Goal: Information Seeking & Learning: Learn about a topic

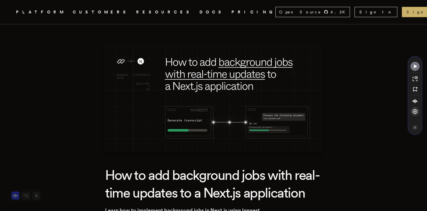
click at [415, 111] on icon "Speechify Side Player Settings" at bounding box center [415, 111] width 6 height 6
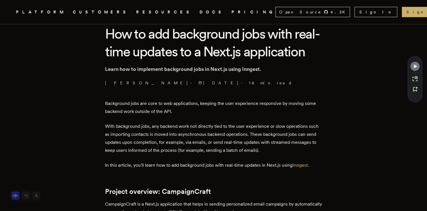
scroll to position [132, 0]
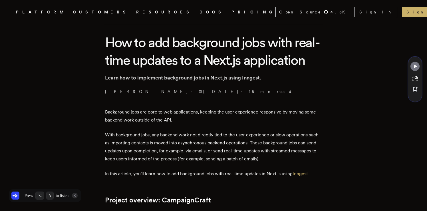
click at [33, 196] on span "Press" at bounding box center [29, 195] width 9 height 6
click at [16, 198] on div at bounding box center [15, 195] width 8 height 8
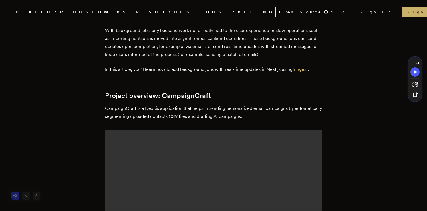
scroll to position [240, 0]
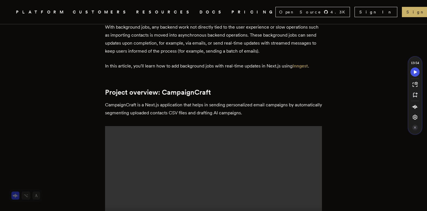
click at [415, 72] on icon "Speechify play button" at bounding box center [415, 71] width 3 height 3
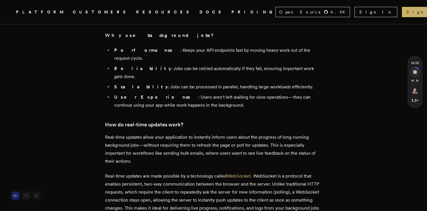
scroll to position [1093, 0]
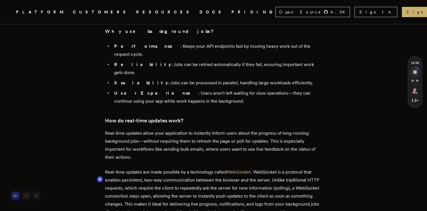
click at [110, 161] on p "Real-time updates allow your application to instantly inform users about the pr…" at bounding box center [213, 145] width 217 height 32
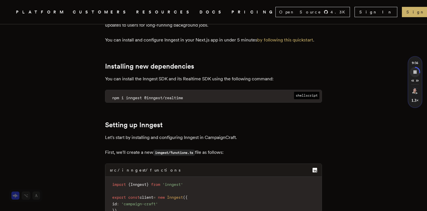
scroll to position [1665, 0]
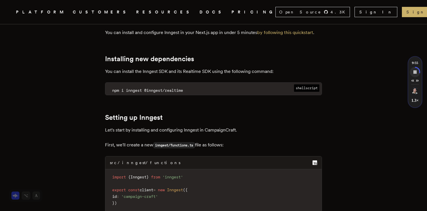
click at [110, 134] on p "Let's start by installing and configuring Inngest in CampaignCraft." at bounding box center [213, 130] width 217 height 8
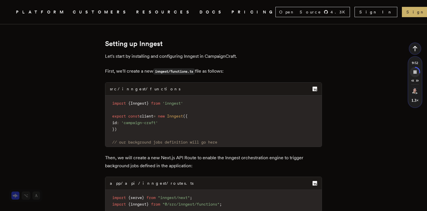
scroll to position [1740, 0]
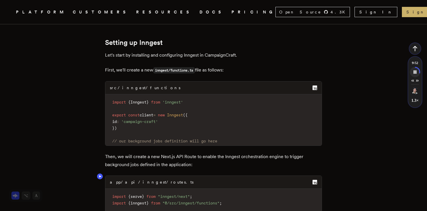
click at [112, 168] on p "Then, we will create a new Next.js API Route to enable the Inngest orchestratio…" at bounding box center [213, 160] width 217 height 16
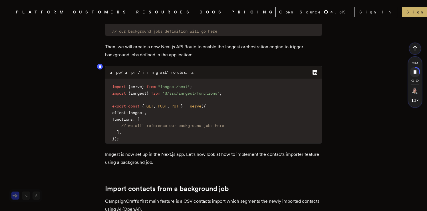
scroll to position [1856, 0]
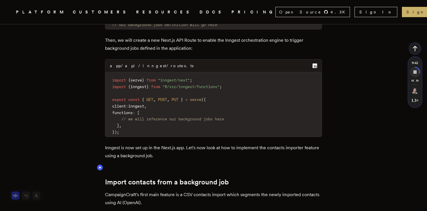
click at [113, 160] on p "Inngest is now set up in the Next.js app. Let's now look at how to implement th…" at bounding box center [213, 152] width 217 height 16
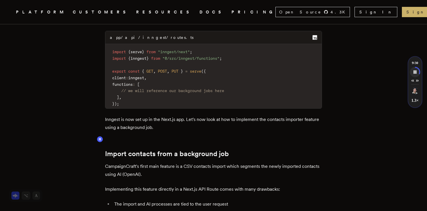
scroll to position [1915, 0]
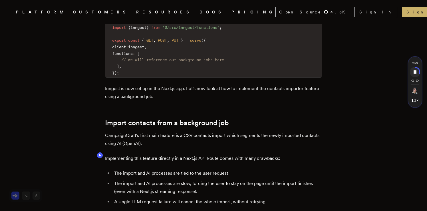
click at [113, 147] on p "CampaignCraft's first main feature is a CSV contacts import which segments the …" at bounding box center [213, 139] width 217 height 16
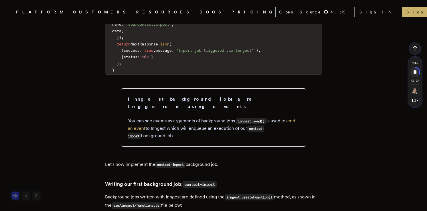
scroll to position [2248, 0]
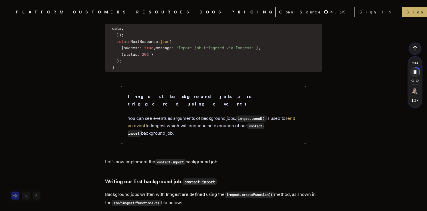
click at [114, 166] on p "Let's now implement the contact-import background job." at bounding box center [213, 162] width 217 height 8
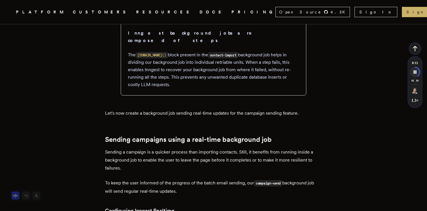
scroll to position [3006, 0]
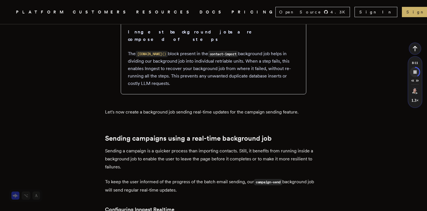
click at [110, 142] on h2 "Sending campaigns using a real-time background job" at bounding box center [213, 138] width 217 height 8
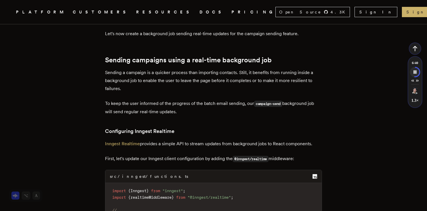
scroll to position [3086, 0]
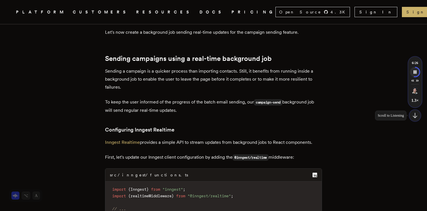
click at [416, 114] on icon "Re-enable auto scroll button" at bounding box center [415, 115] width 6 height 6
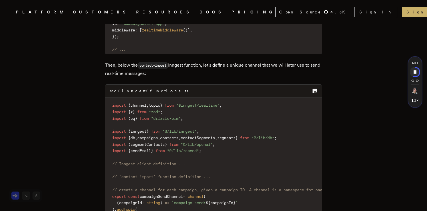
scroll to position [3293, 0]
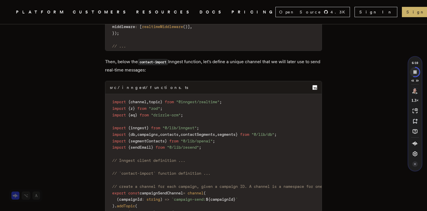
click at [414, 73] on icon "Speechify pause button" at bounding box center [414, 71] width 9 height 9
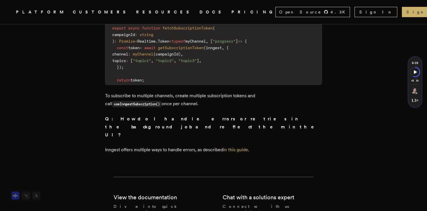
scroll to position [5974, 0]
